Goal: Navigation & Orientation: Find specific page/section

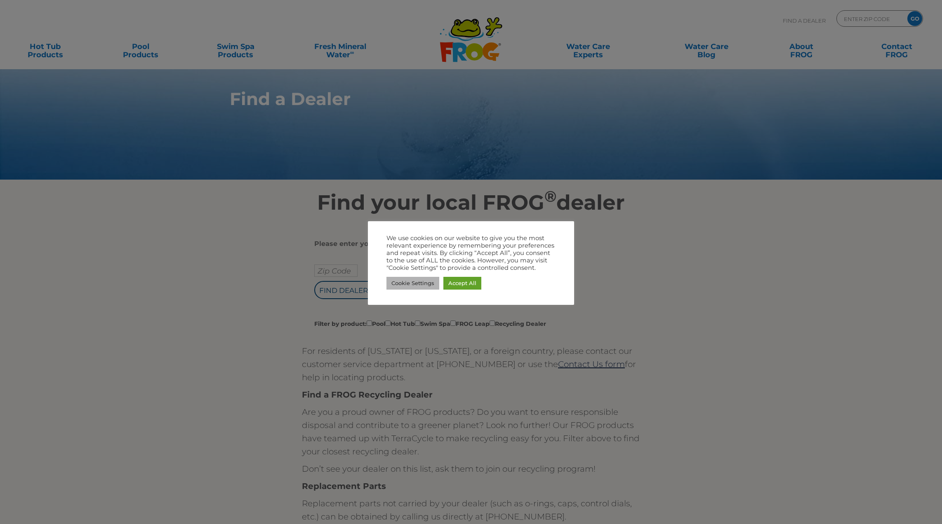
click at [425, 285] on link "Cookie Settings" at bounding box center [412, 283] width 53 height 13
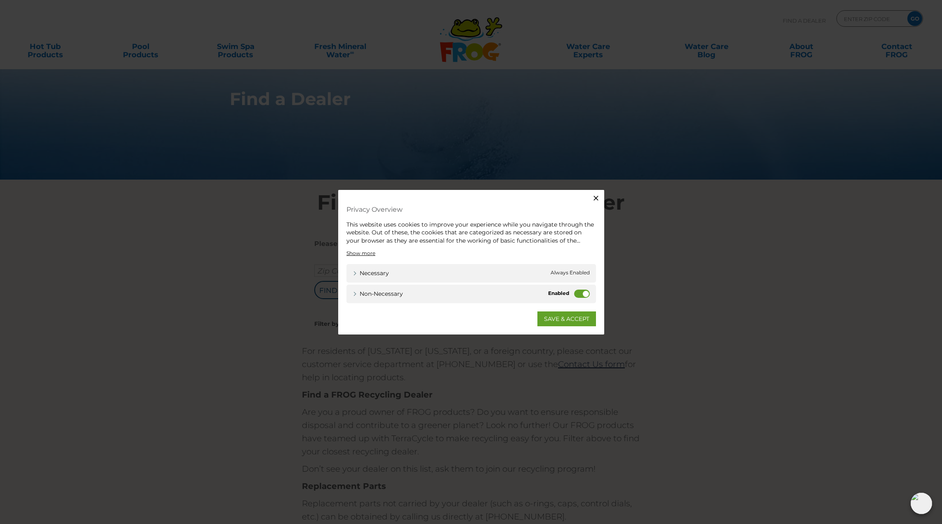
click at [576, 294] on label "Non-necessary" at bounding box center [582, 294] width 16 height 8
click at [0, 0] on input "Non-necessary" at bounding box center [0, 0] width 0 height 0
drag, startPoint x: 560, startPoint y: 320, endPoint x: 465, endPoint y: 302, distance: 96.0
click at [559, 320] on link "SAVE & ACCEPT" at bounding box center [566, 319] width 59 height 15
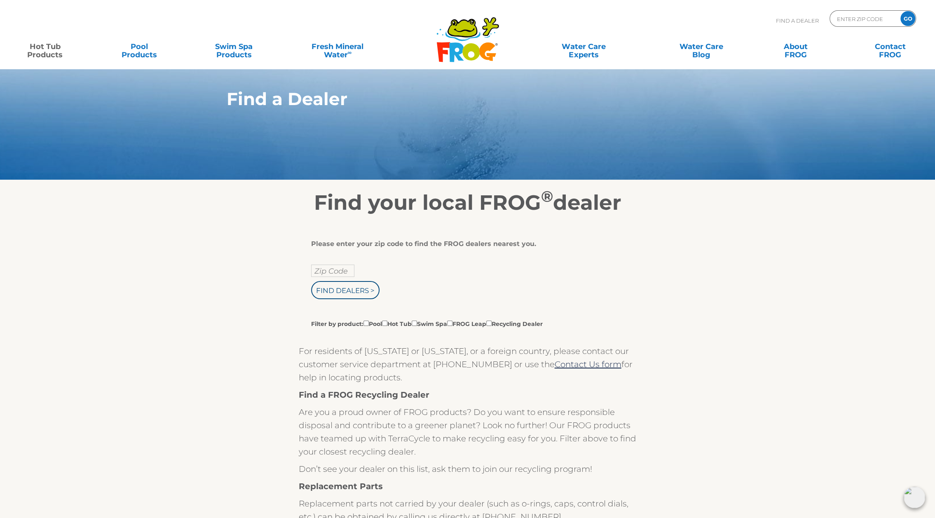
click at [45, 52] on link "Hot Tub Products" at bounding box center [44, 46] width 73 height 16
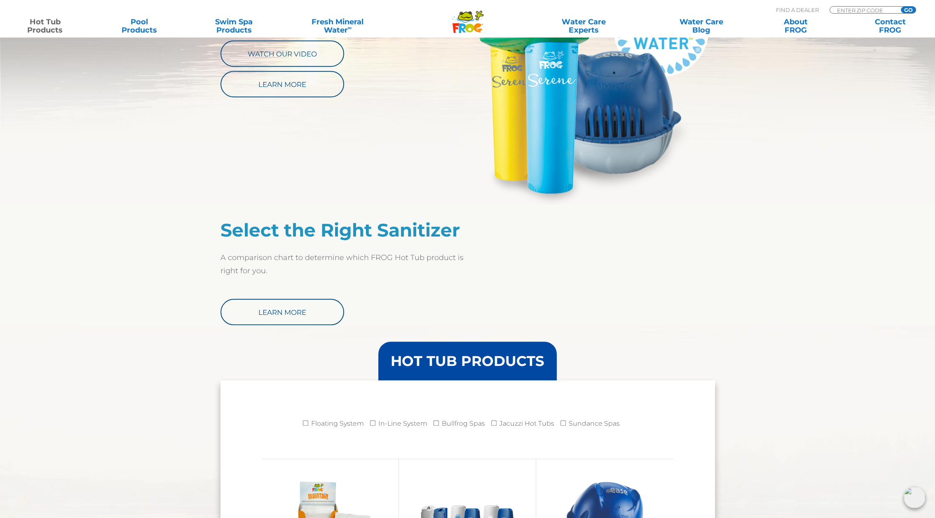
scroll to position [220, 0]
